Goal: Information Seeking & Learning: Learn about a topic

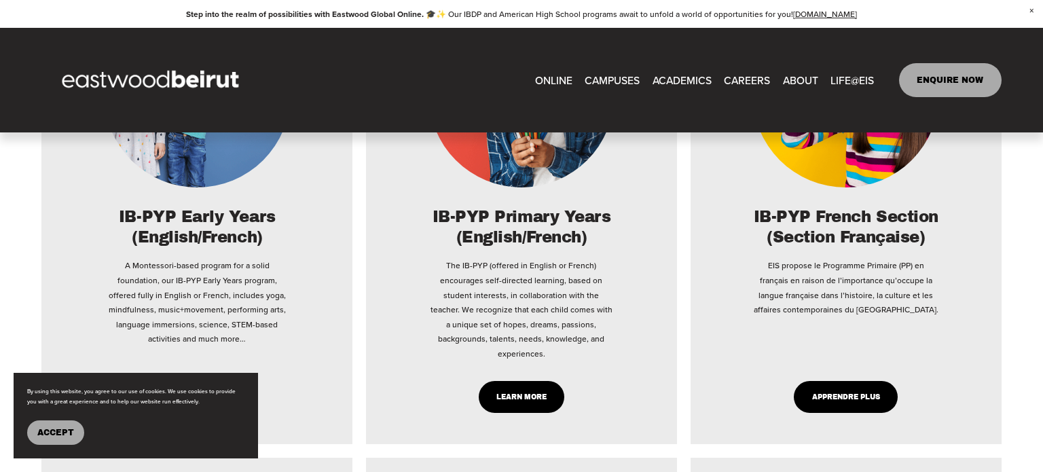
scroll to position [2271, 0]
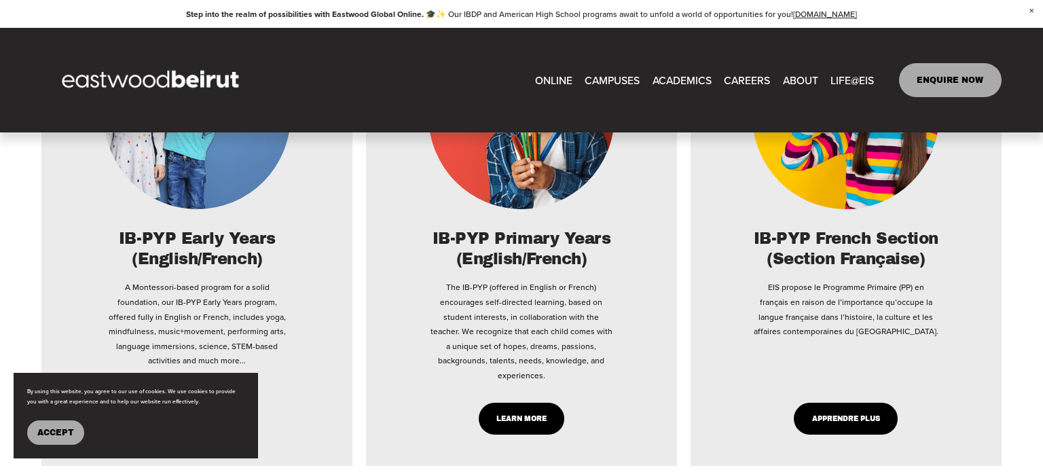
click at [532, 403] on link "Learn More" at bounding box center [522, 419] width 86 height 32
type input "*****"
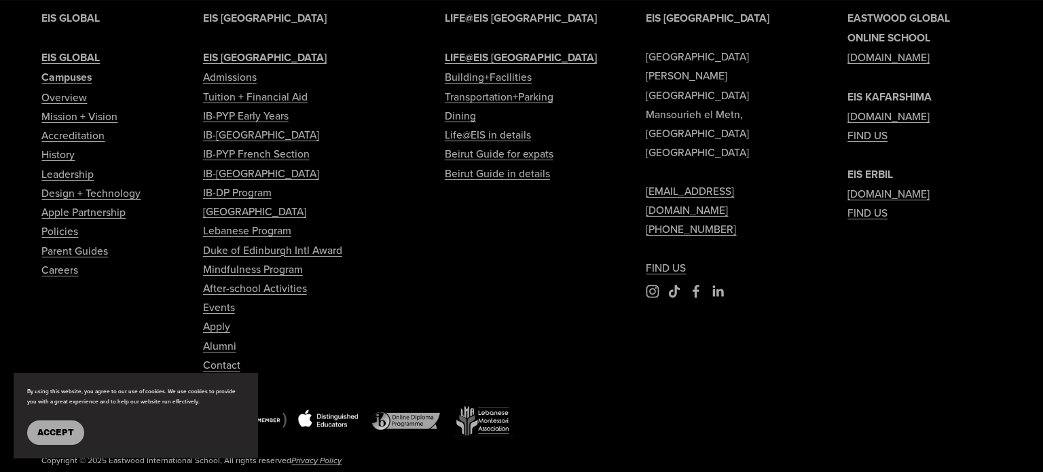
scroll to position [5110, 0]
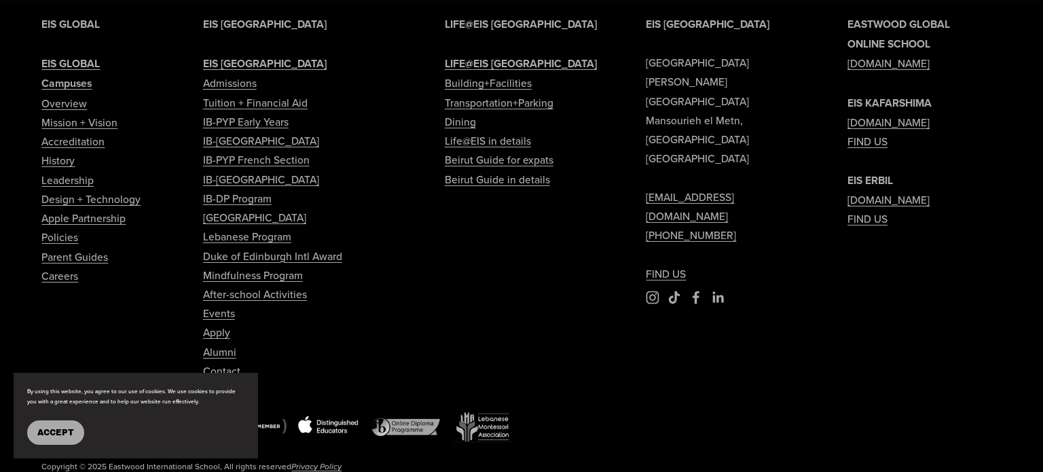
click at [493, 92] on link "Building+Facilities" at bounding box center [488, 82] width 87 height 19
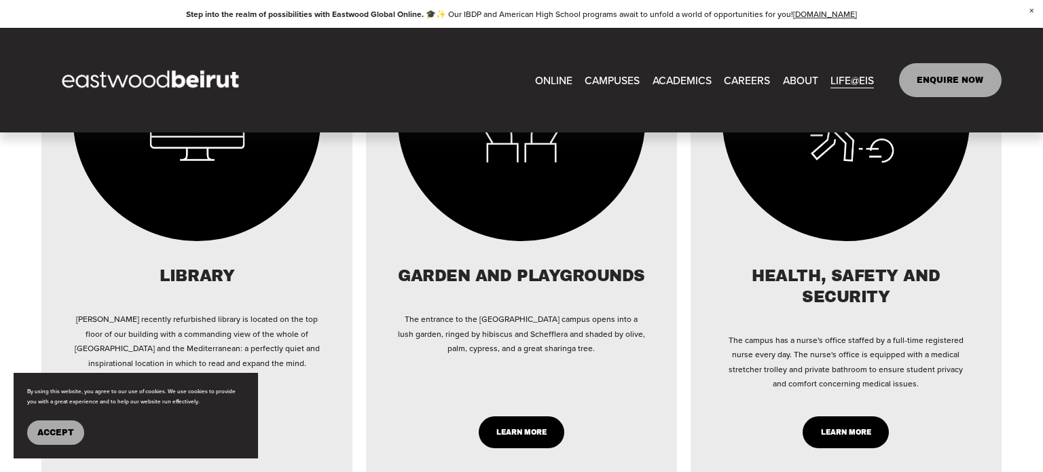
scroll to position [1412, 0]
click at [513, 441] on link "LEARN MORE" at bounding box center [522, 433] width 86 height 32
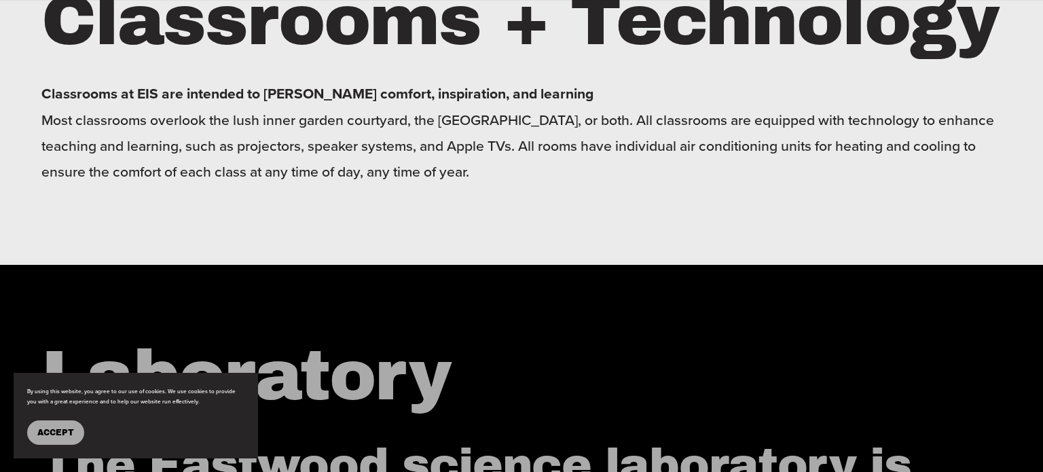
scroll to position [815, 0]
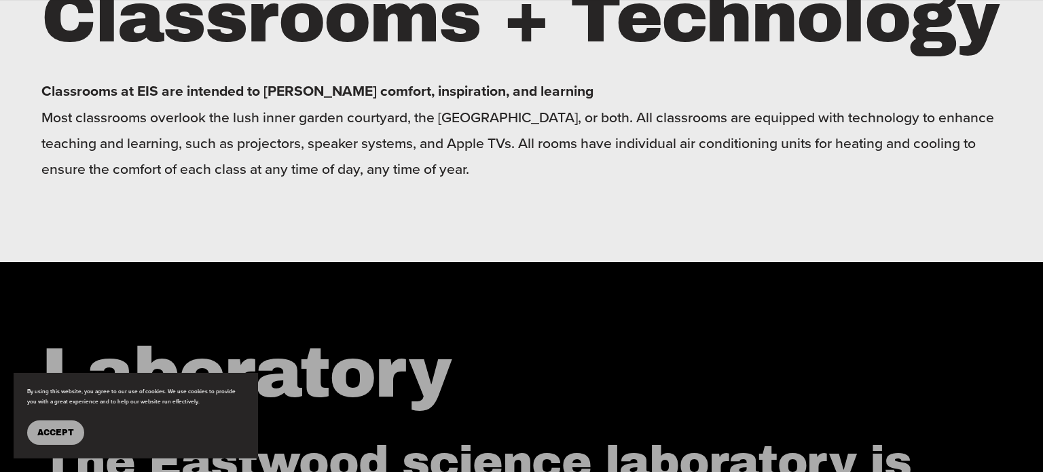
click at [65, 441] on button "Accept" at bounding box center [55, 432] width 57 height 24
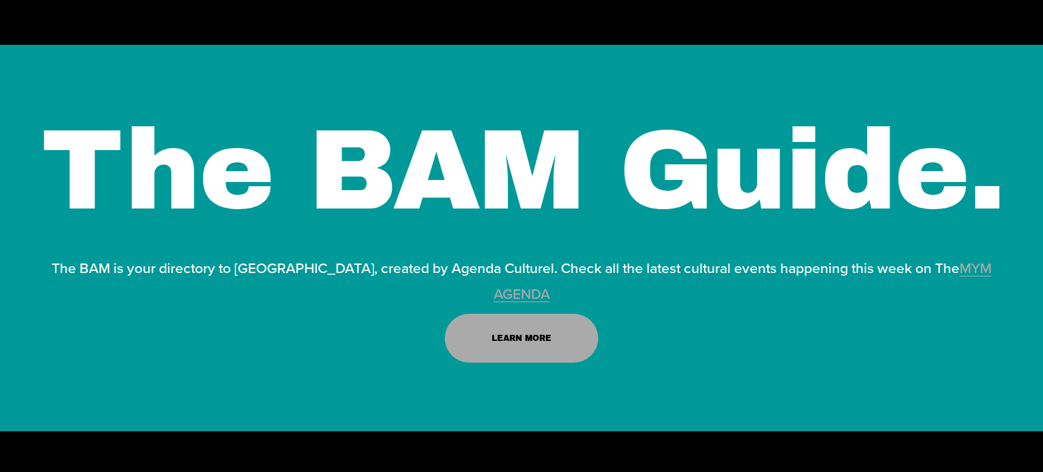
scroll to position [5458, 0]
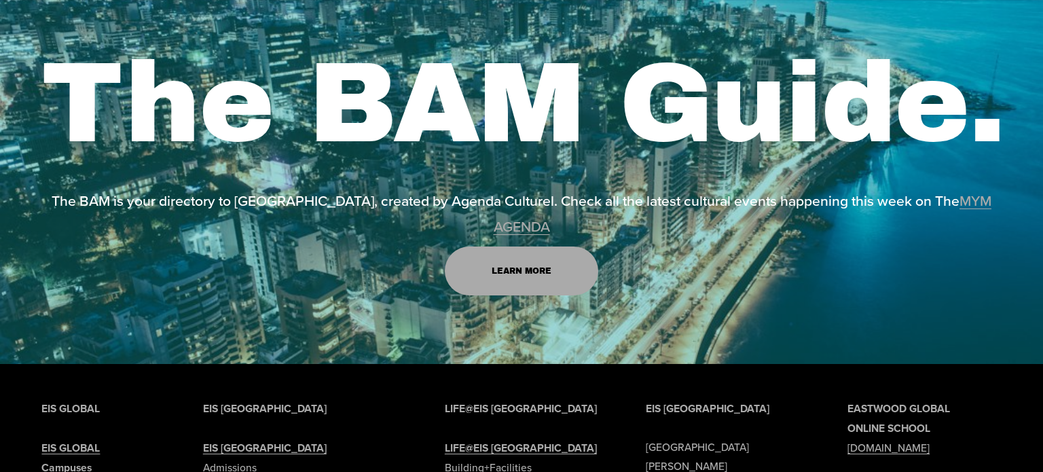
click at [69, 460] on strong "Campuses" at bounding box center [66, 468] width 50 height 16
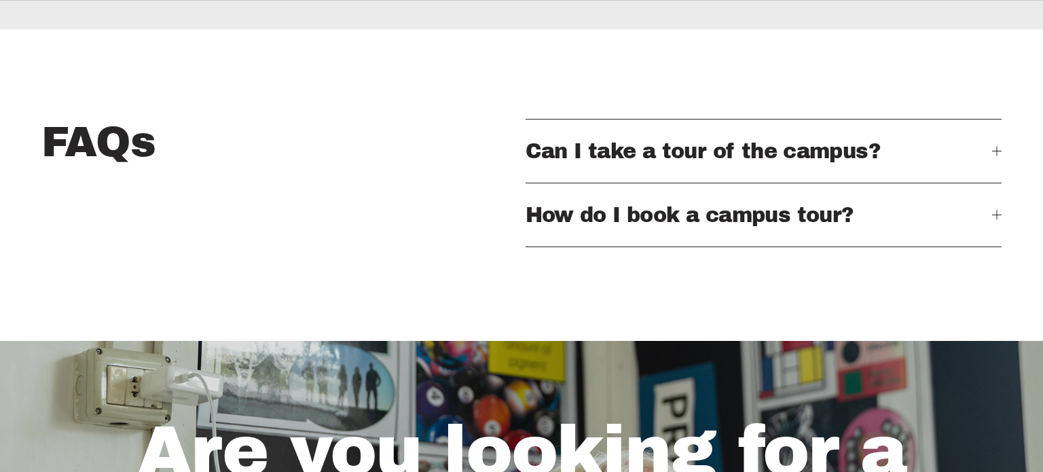
scroll to position [2873, 0]
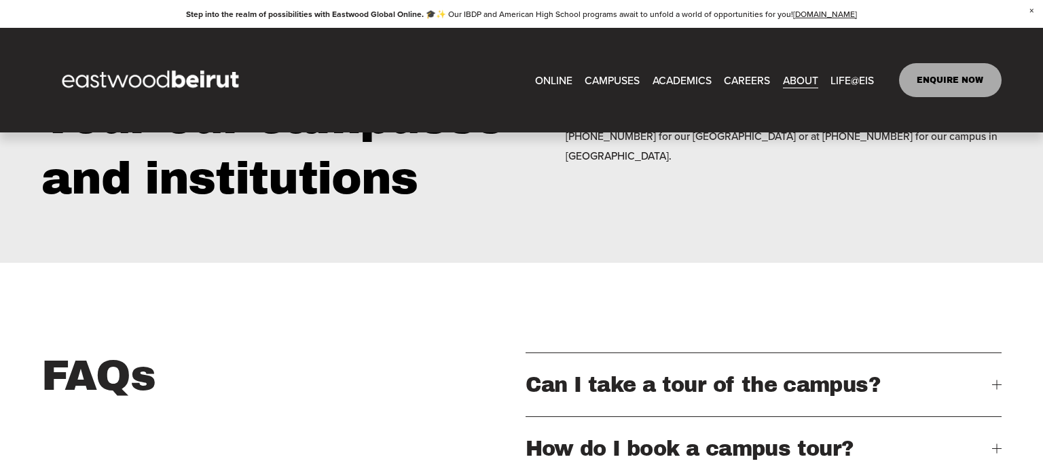
click at [997, 379] on div at bounding box center [997, 384] width 10 height 10
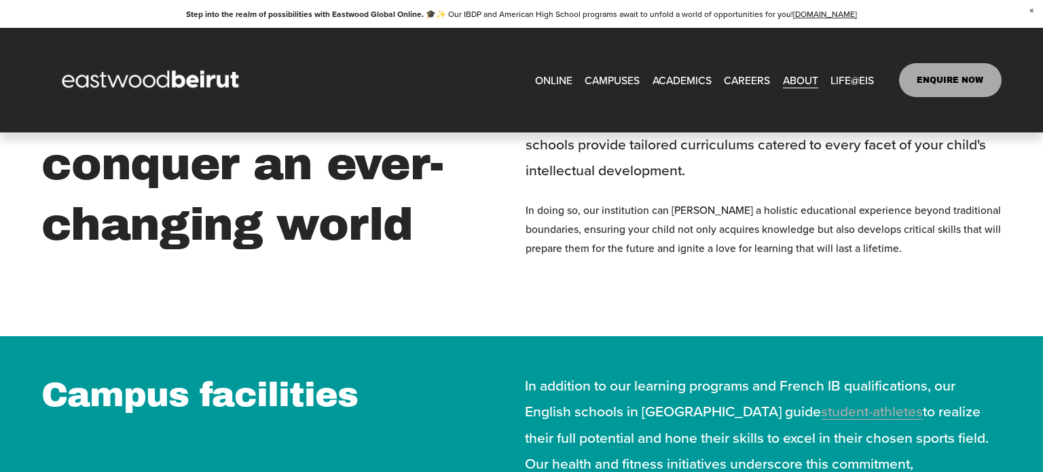
scroll to position [576, 0]
